Goal: Navigation & Orientation: Find specific page/section

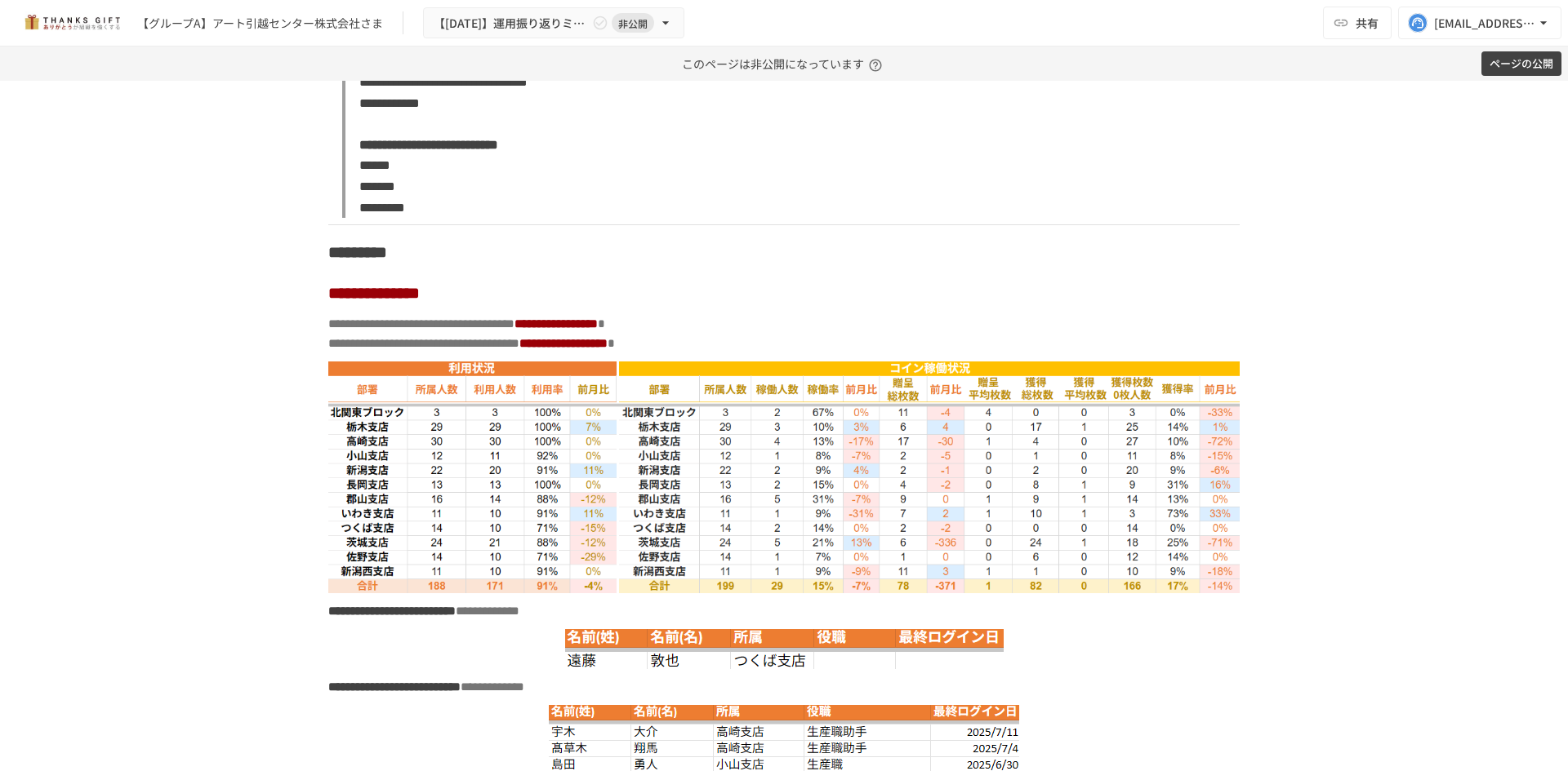
scroll to position [9550, 0]
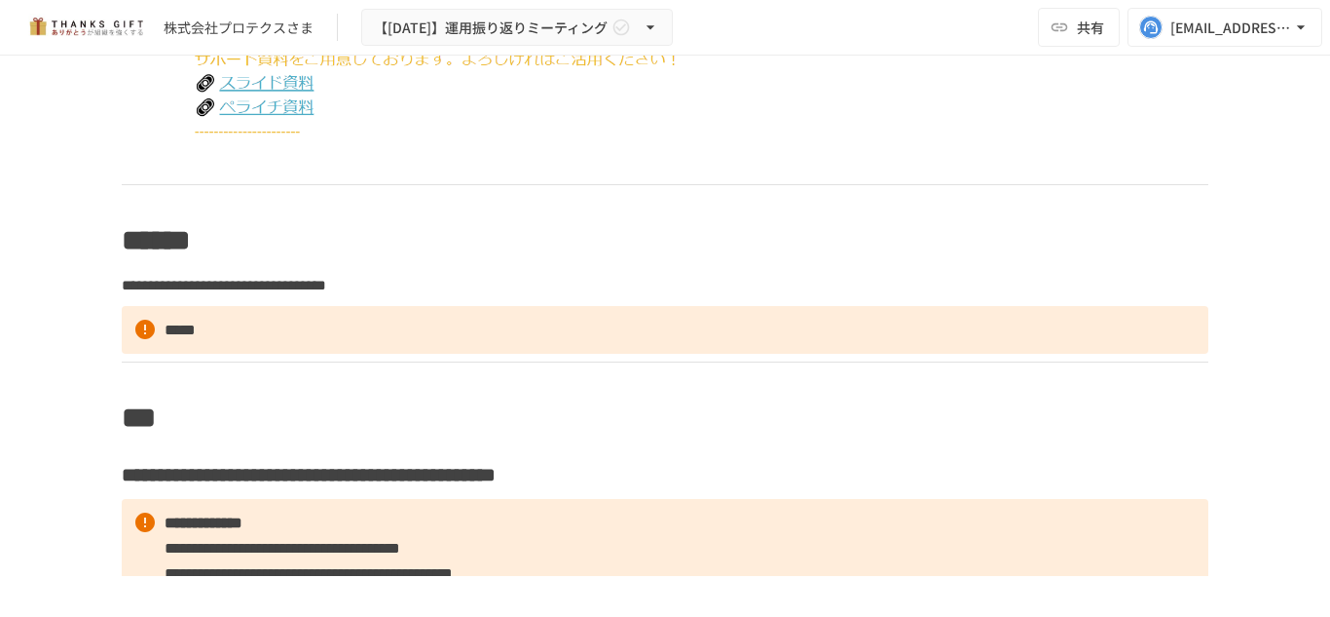
scroll to position [10305, 0]
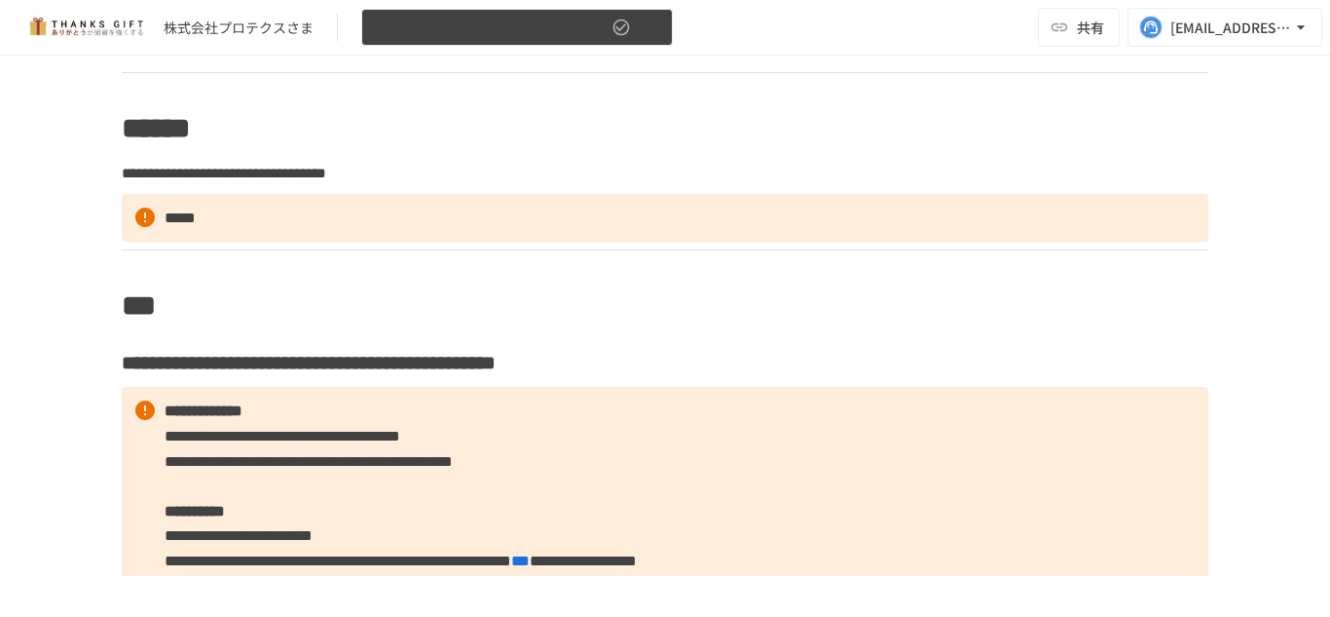
click at [485, 46] on button "【[DATE]】運用振り返りミーティング" at bounding box center [517, 28] width 312 height 38
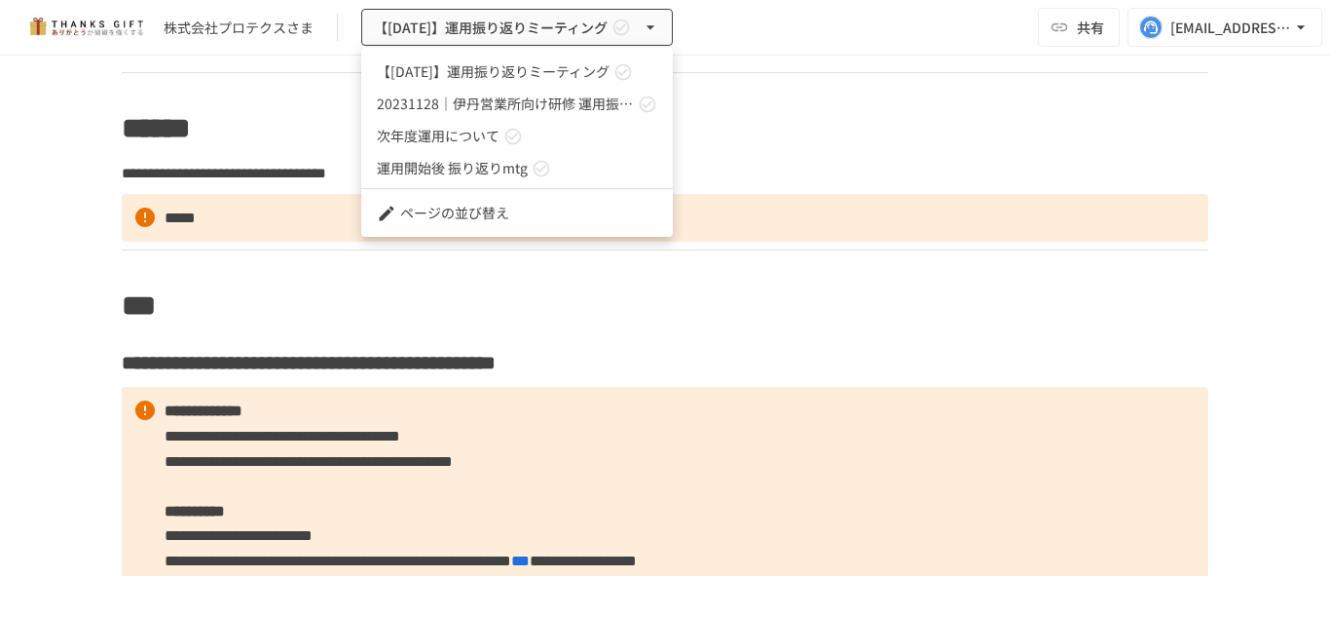
click at [239, 373] on div at bounding box center [665, 308] width 1330 height 617
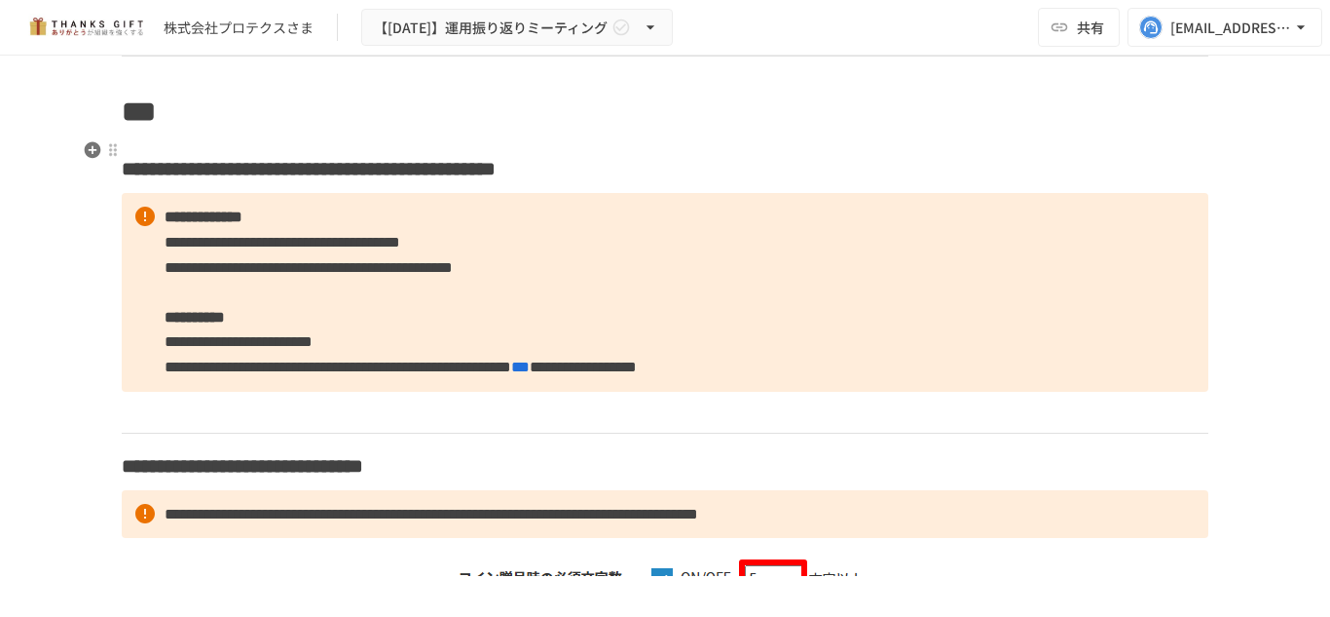
scroll to position [10500, 0]
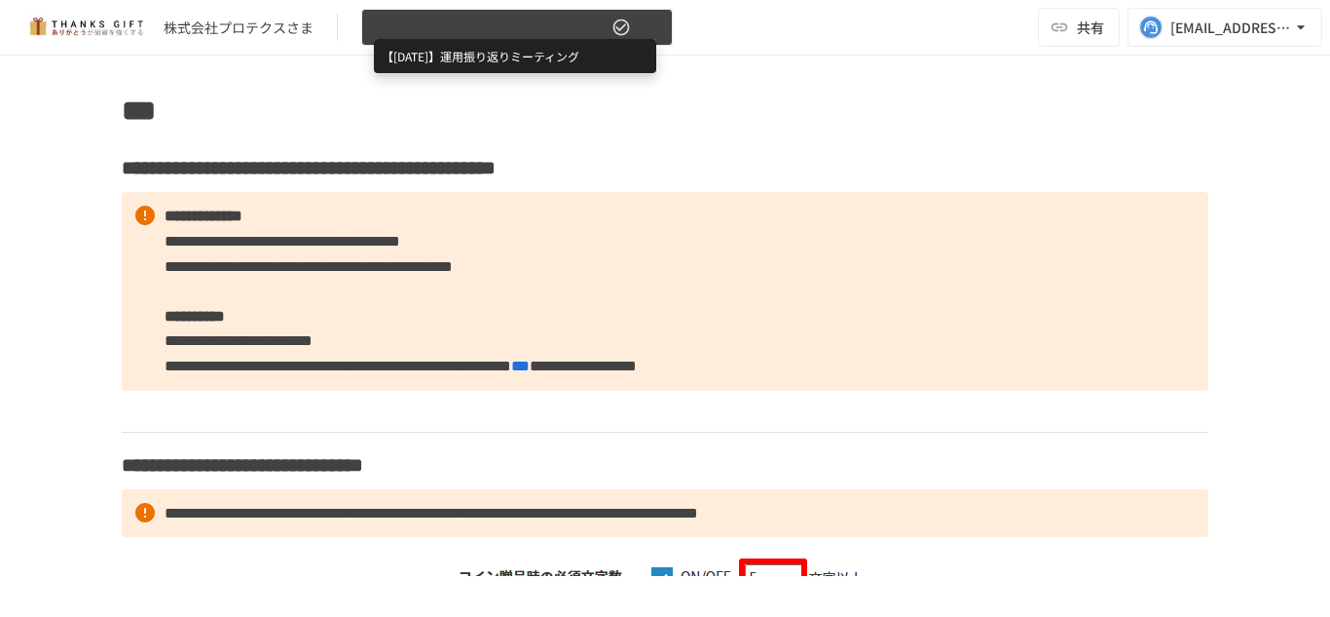
click at [454, 38] on span "【[DATE]】運用振り返りミーティング" at bounding box center [491, 28] width 234 height 24
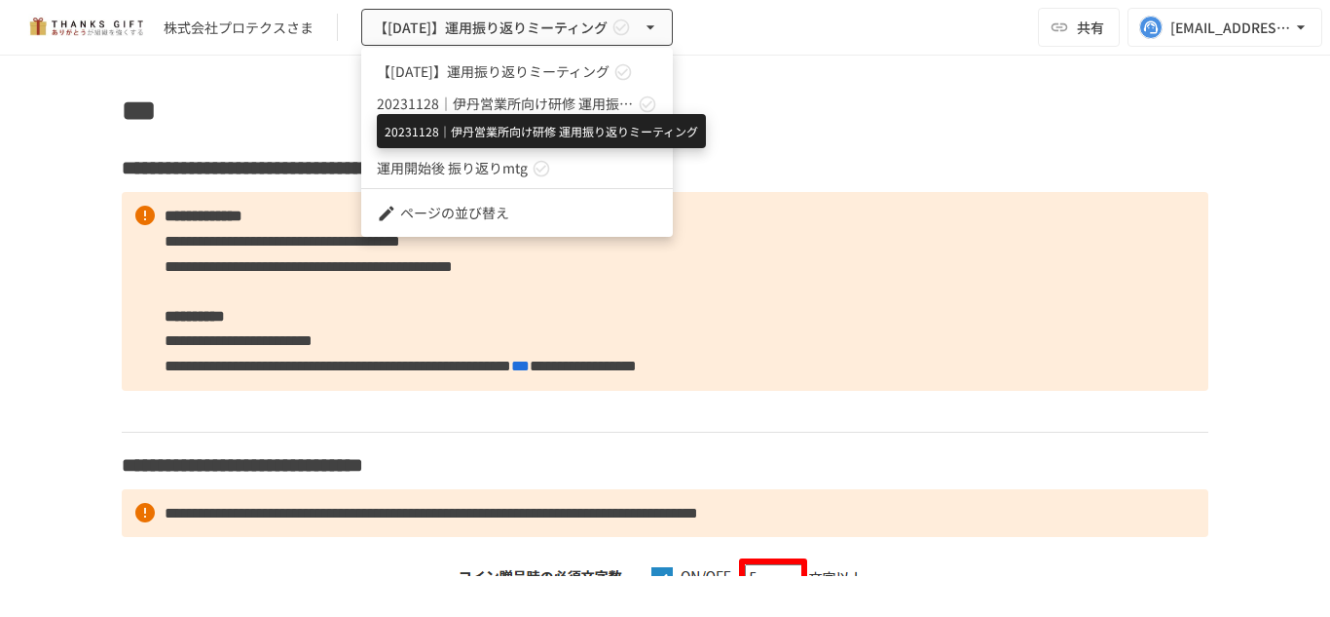
click at [418, 112] on span "20231128｜伊丹営業所向け研修 運用振り返りミーティング" at bounding box center [505, 103] width 257 height 20
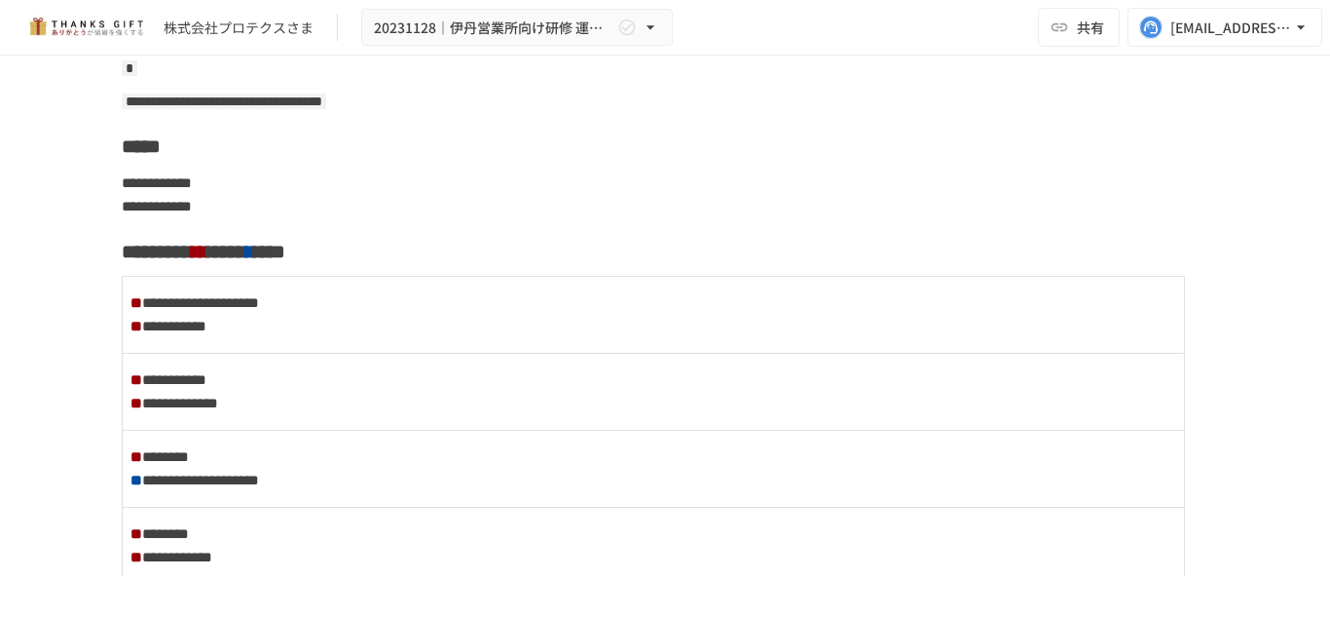
scroll to position [1900, 0]
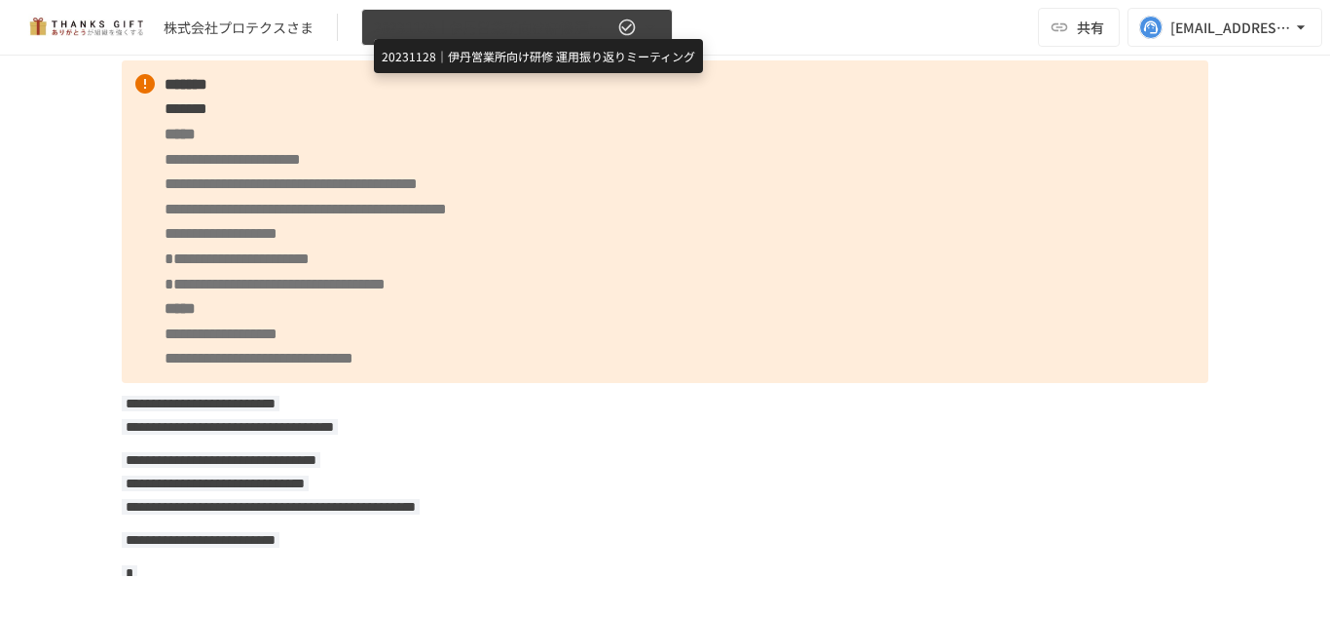
click at [510, 29] on span "20231128｜伊丹営業所向け研修 運用振り返りミーティング" at bounding box center [494, 28] width 240 height 24
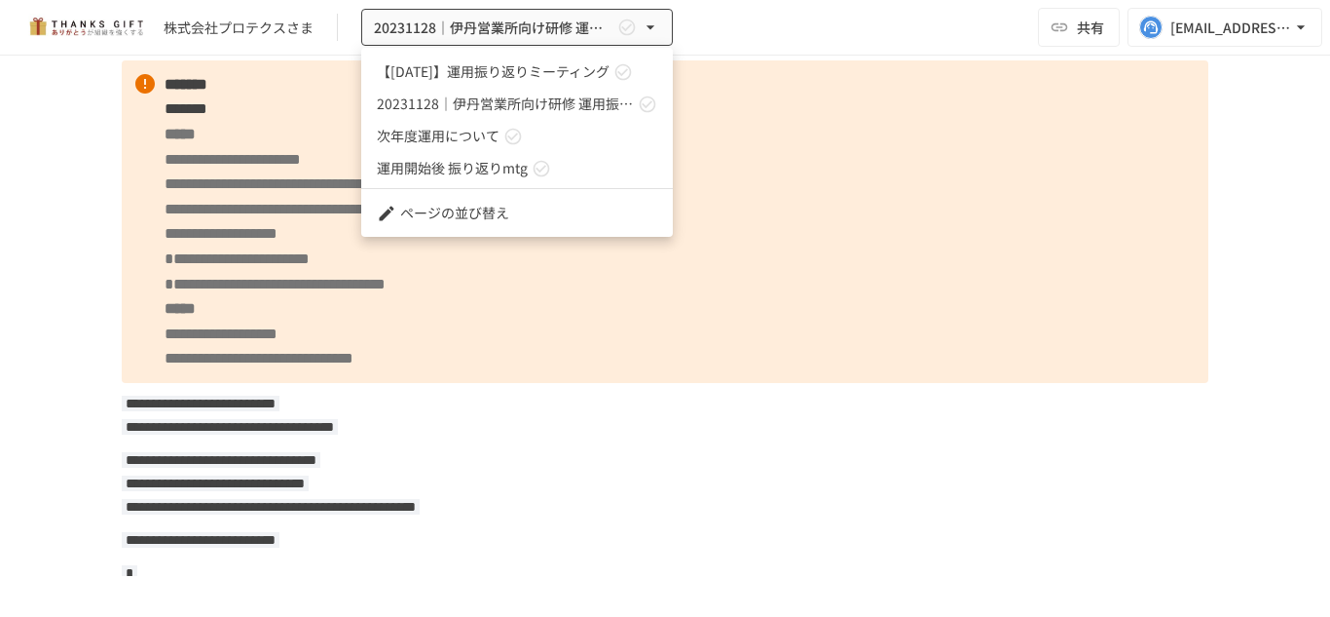
click at [501, 156] on link "運用開始後 振り返りmtg" at bounding box center [517, 168] width 312 height 32
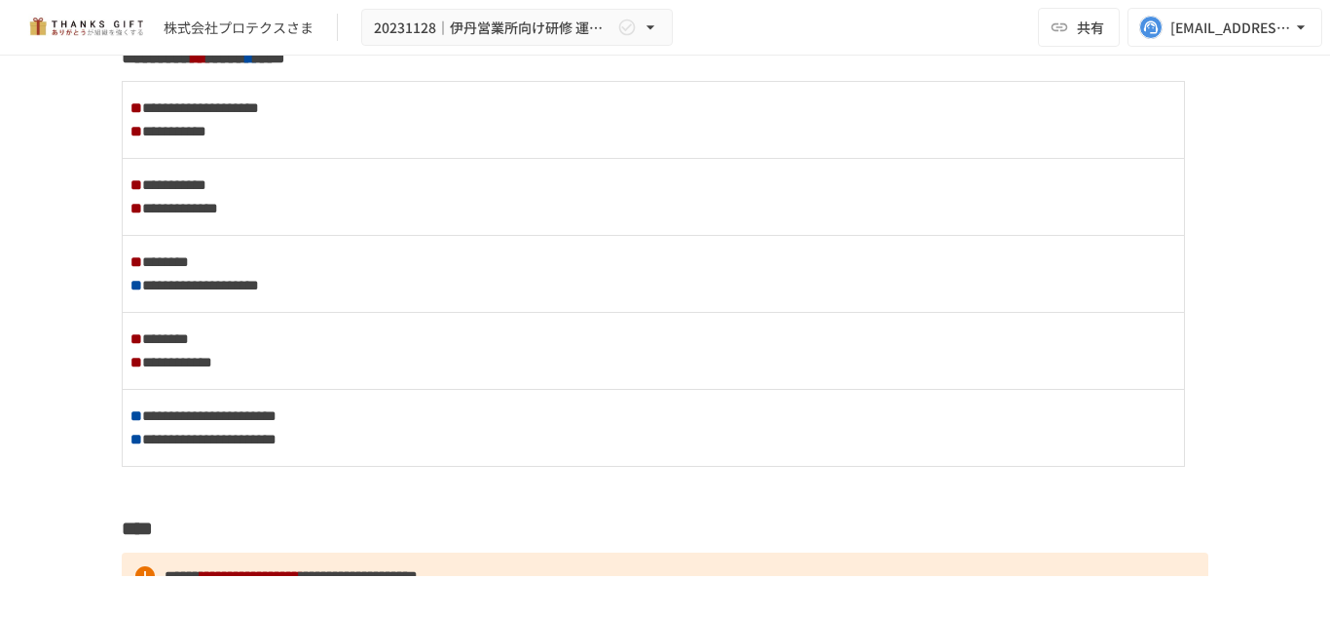
scroll to position [3458, 0]
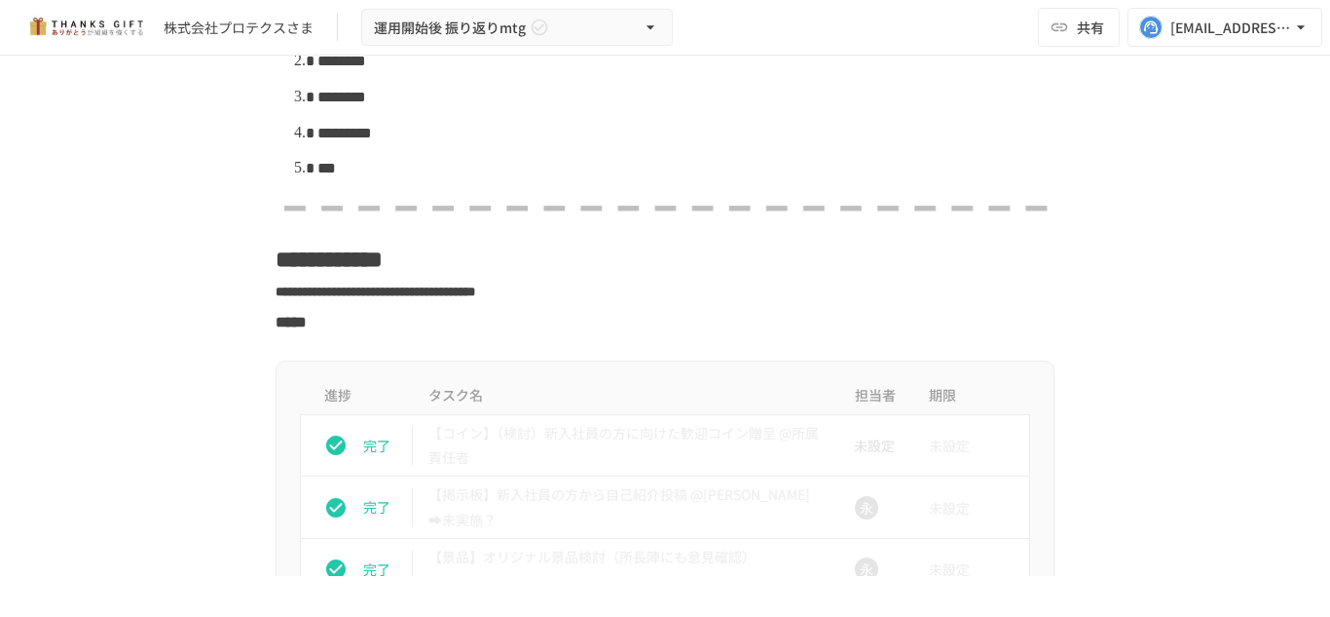
scroll to position [25615, 0]
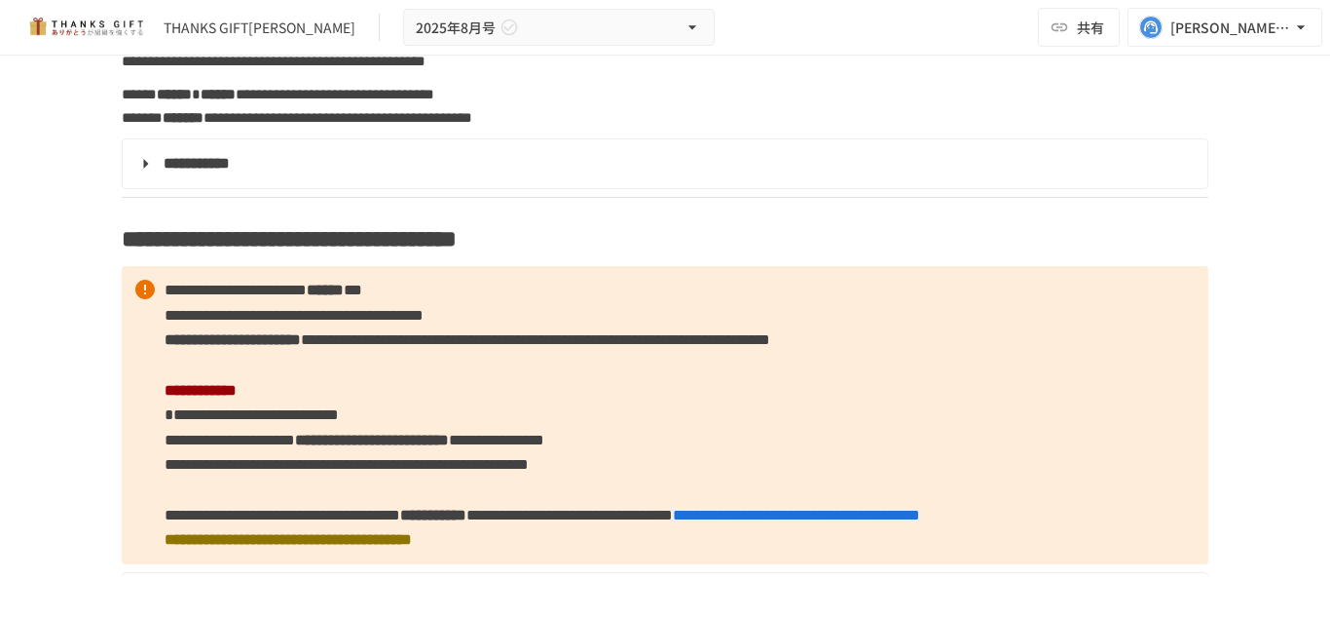
scroll to position [292, 0]
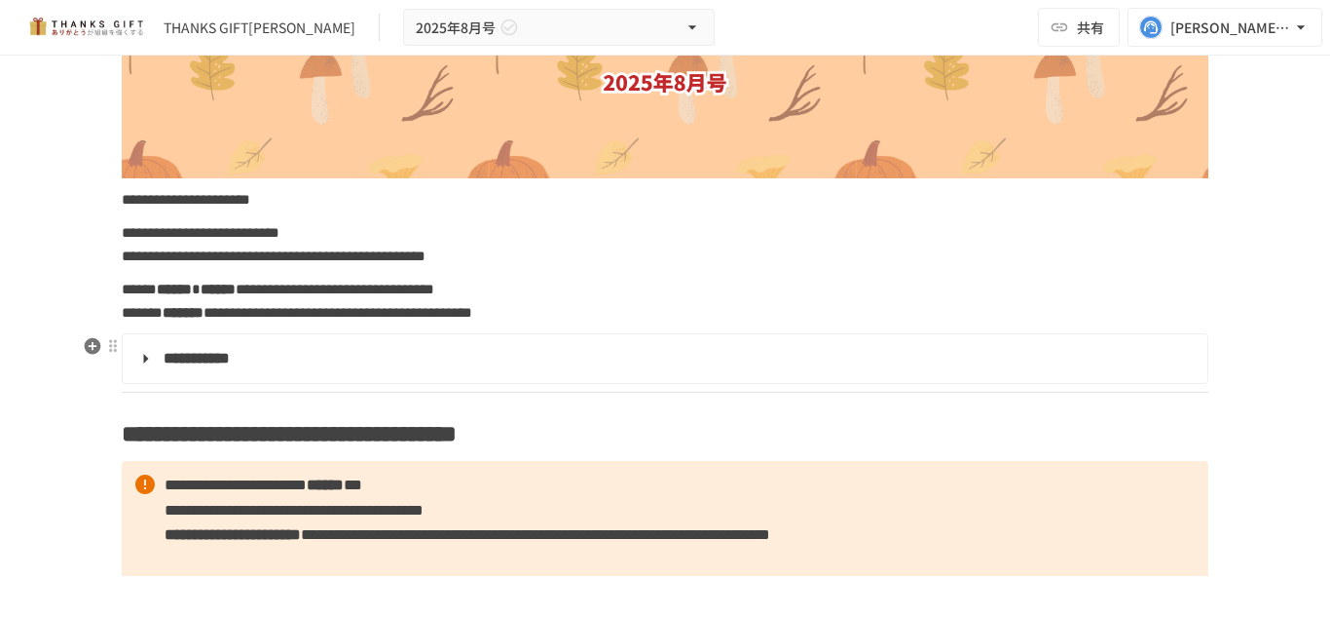
click at [446, 372] on details "**********" at bounding box center [665, 358] width 1087 height 51
click at [443, 358] on summary "**********" at bounding box center [663, 358] width 1058 height 25
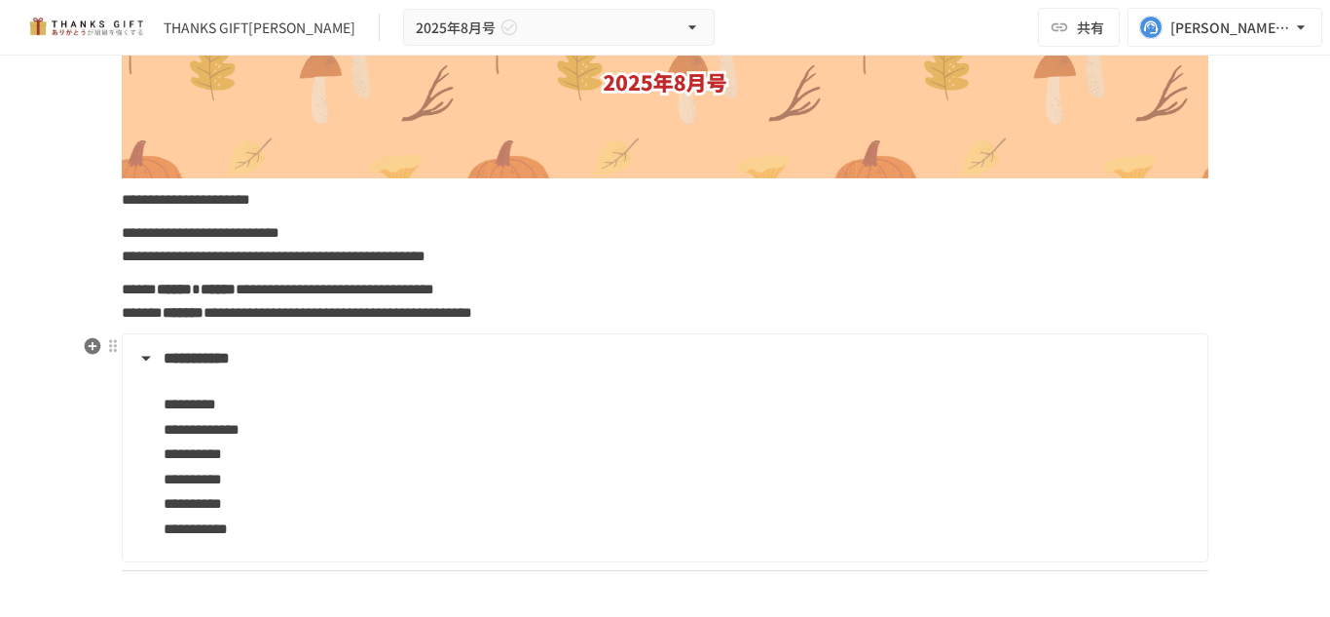
click at [443, 358] on summary "**********" at bounding box center [663, 358] width 1058 height 25
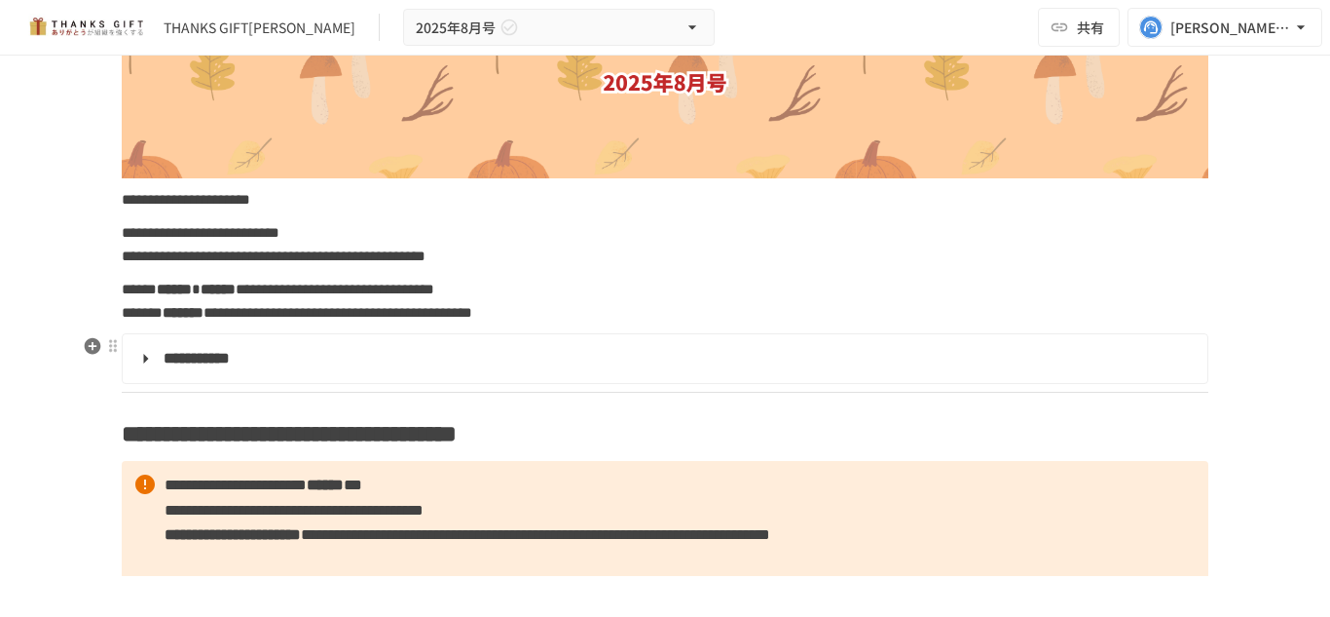
scroll to position [0, 0]
